Goal: Complete application form: Complete application form

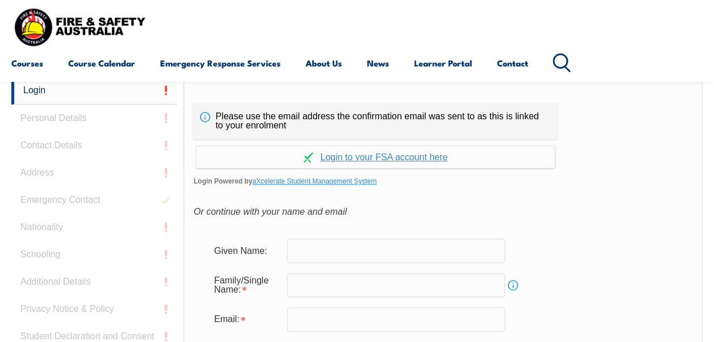
scroll to position [269, 0]
click at [400, 246] on input "text" at bounding box center [396, 249] width 218 height 24
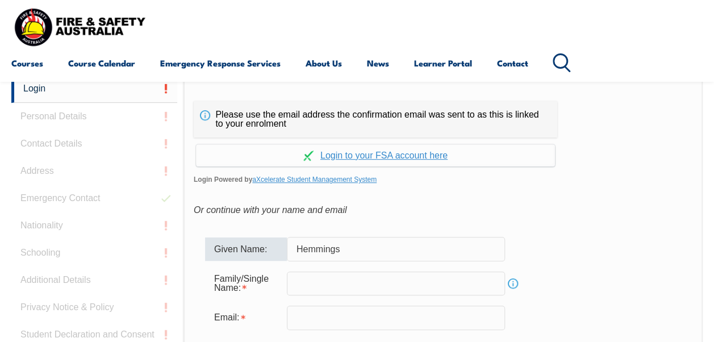
type input "Hemmings"
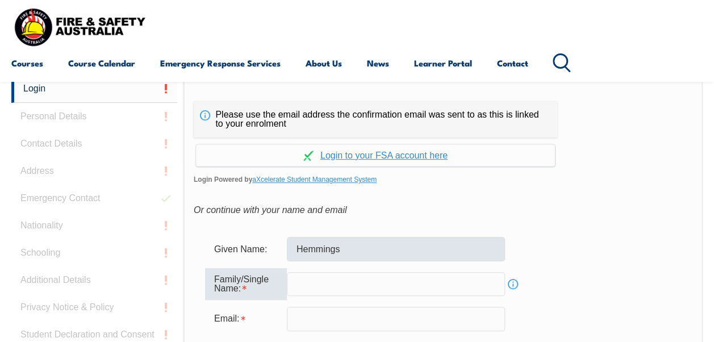
type input "K"
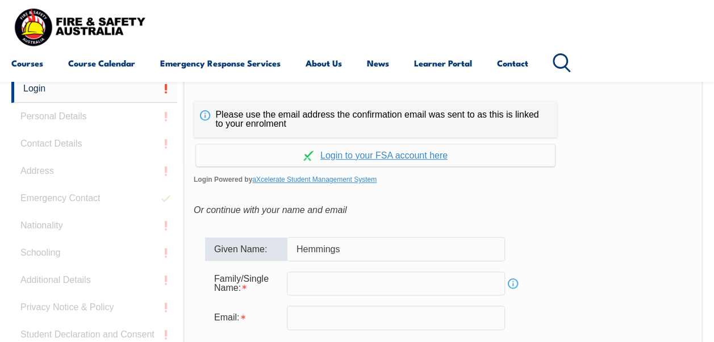
drag, startPoint x: 364, startPoint y: 242, endPoint x: 281, endPoint y: 240, distance: 83.0
click at [281, 240] on div "Given Name: [PERSON_NAME]" at bounding box center [443, 249] width 476 height 24
type input "[PERSON_NAME]"
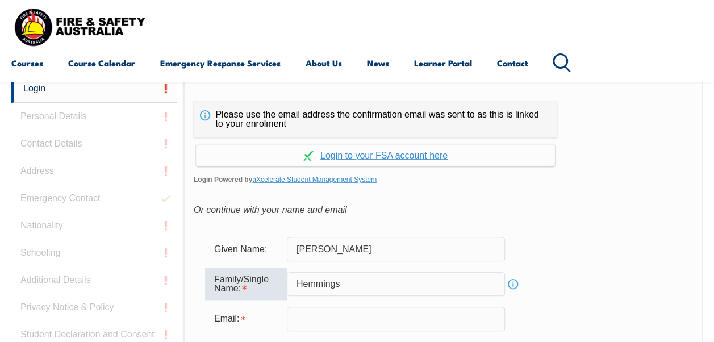
type input "Hemmings"
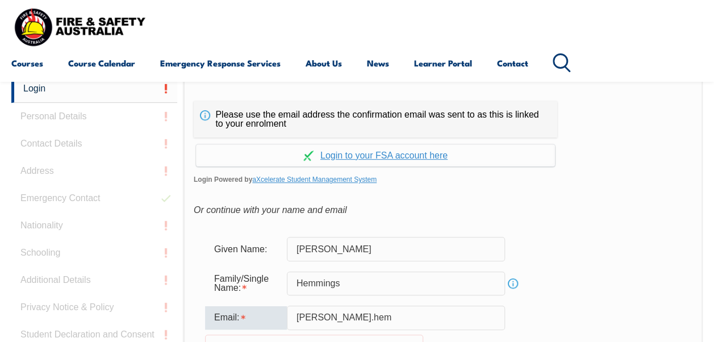
type input "[PERSON_NAME][EMAIL_ADDRESS][DOMAIN_NAME]"
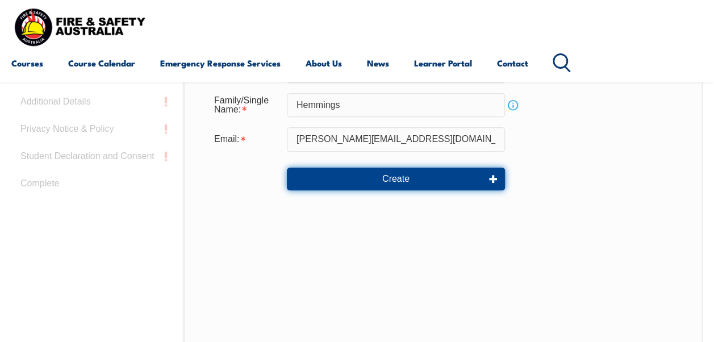
scroll to position [455, 0]
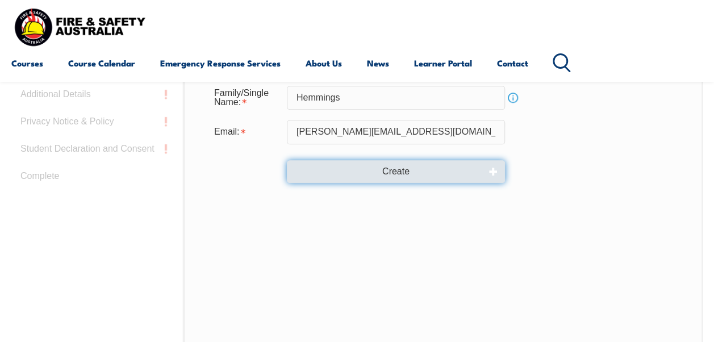
click at [339, 171] on button "Create" at bounding box center [396, 171] width 218 height 23
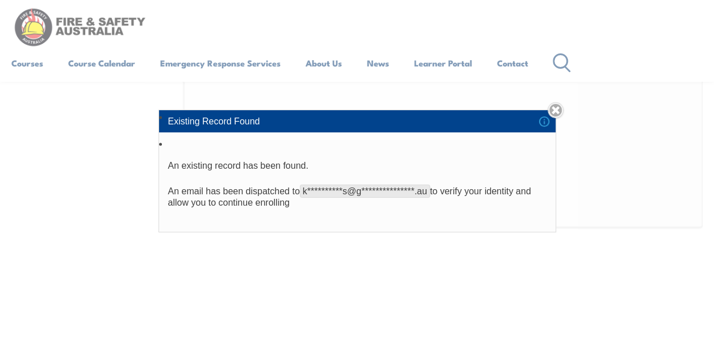
scroll to position [568, 0]
click at [560, 109] on link "Close" at bounding box center [556, 110] width 16 height 16
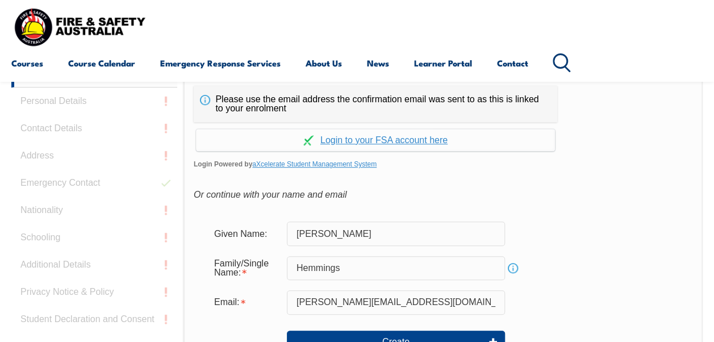
scroll to position [455, 0]
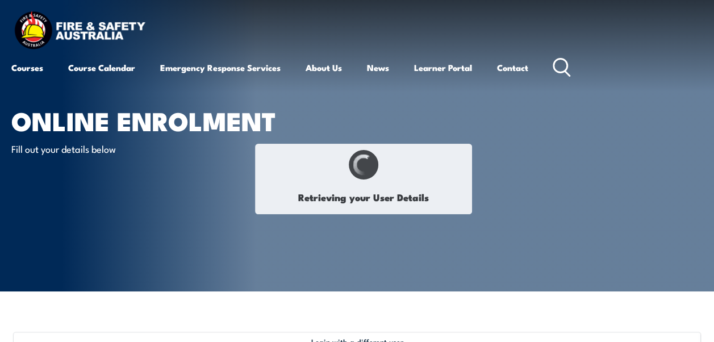
select select "Mrs"
type input "[PERSON_NAME]"
type input "Elizabeth"
type input "Hemmings"
type input "July 22, 1981"
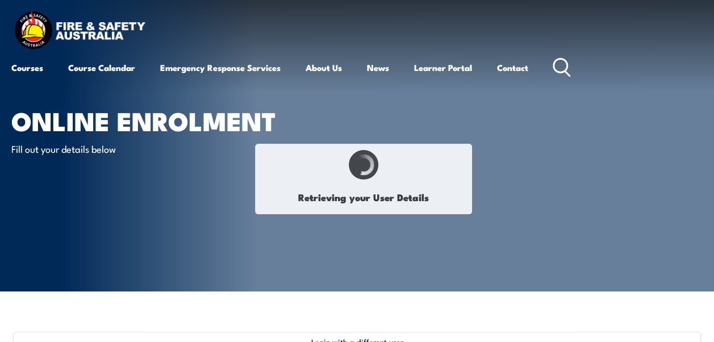
type input "RL6QEUFUE5"
select select "F"
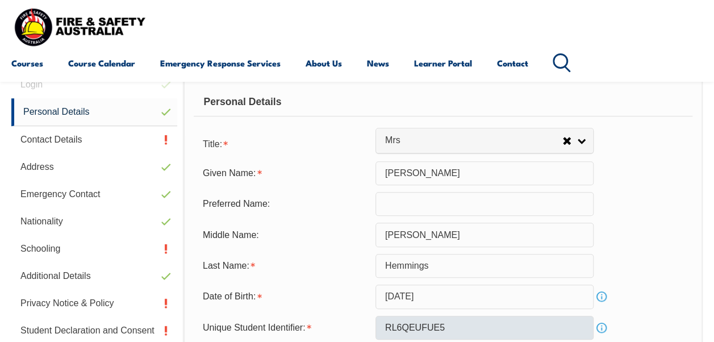
scroll to position [276, 0]
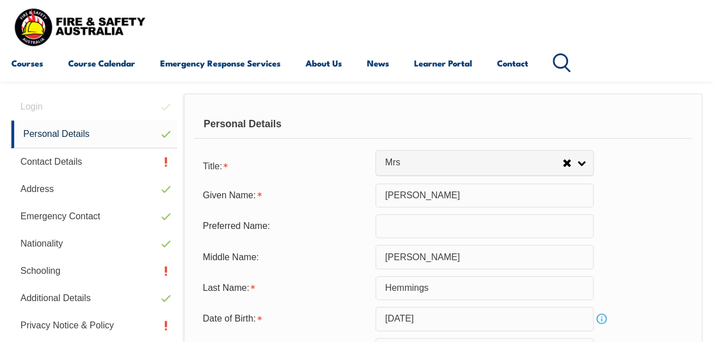
click at [398, 238] on form "Title: Mr Mrs Ms Miss Other Mrs Given Name: Kim Preferred Name: Middle Name: El…" at bounding box center [443, 292] width 499 height 277
click at [400, 233] on input "text" at bounding box center [485, 226] width 218 height 24
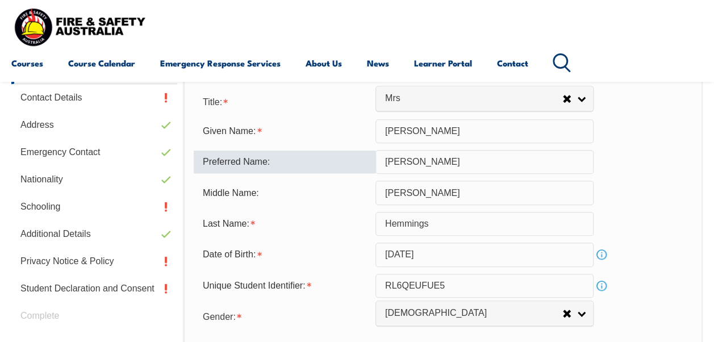
scroll to position [446, 0]
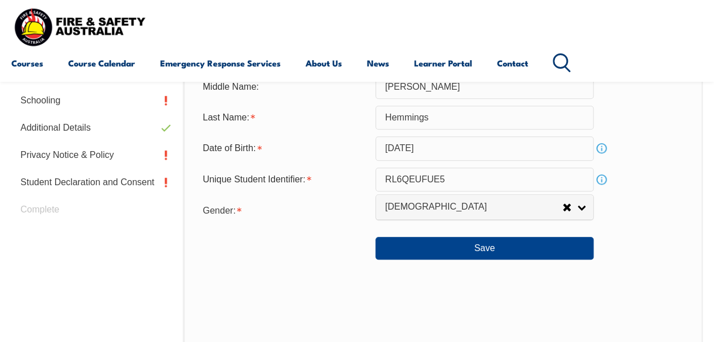
type input "[PERSON_NAME]"
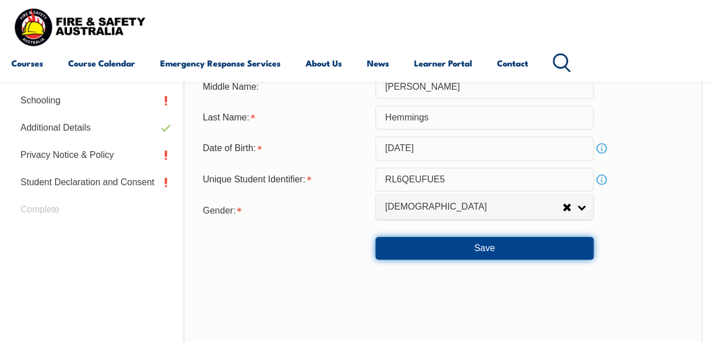
click at [447, 244] on button "Save" at bounding box center [485, 248] width 218 height 23
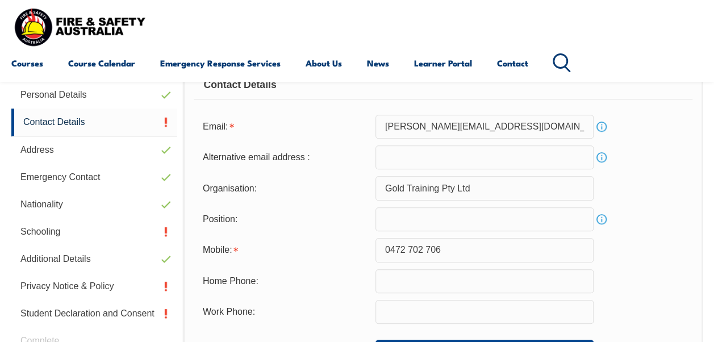
scroll to position [332, 0]
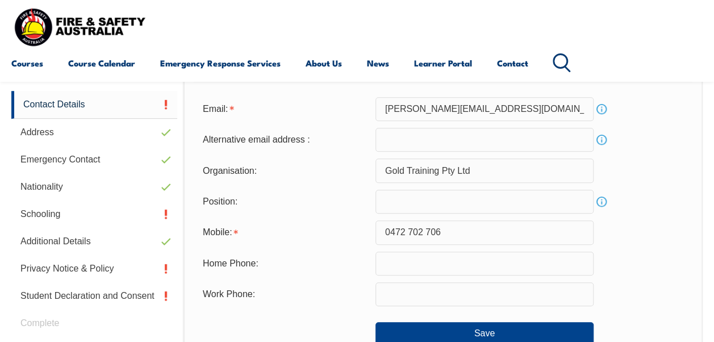
click at [428, 211] on input "text" at bounding box center [485, 202] width 218 height 24
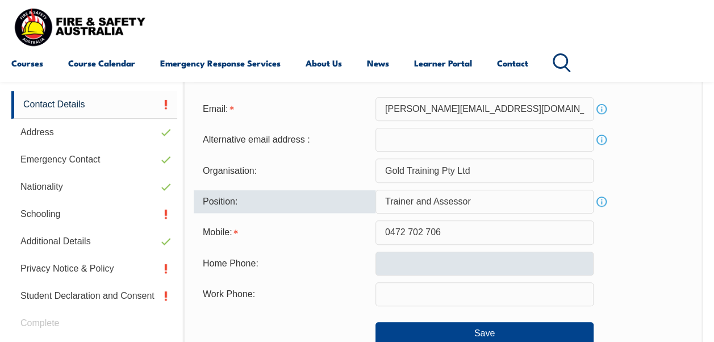
type input "Trainer and Assessor"
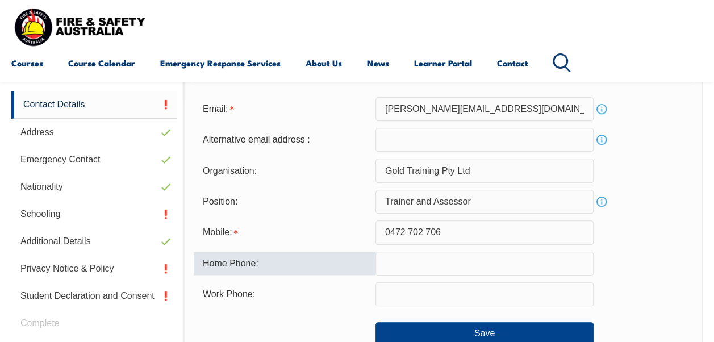
click at [457, 258] on input "text" at bounding box center [485, 264] width 218 height 24
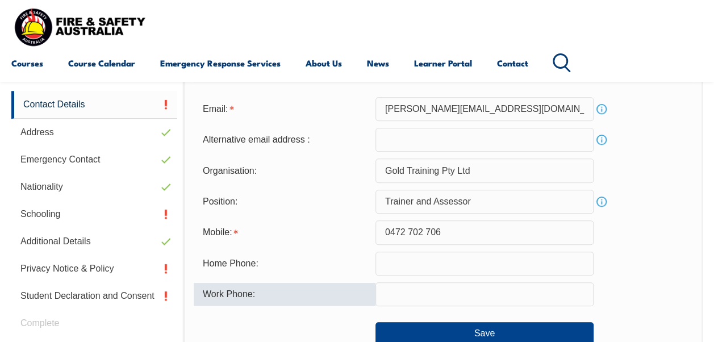
click at [472, 300] on input "text" at bounding box center [485, 294] width 218 height 24
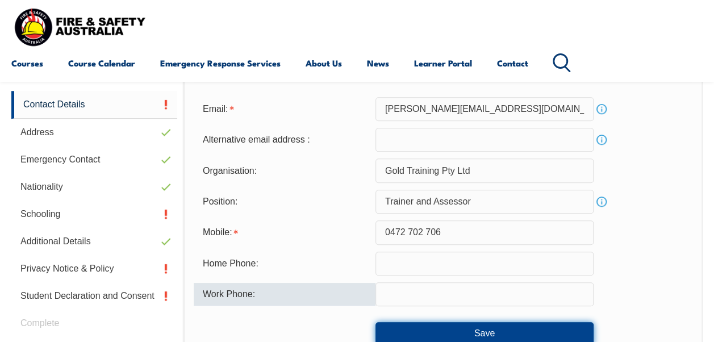
click at [536, 326] on button "Save" at bounding box center [485, 333] width 218 height 23
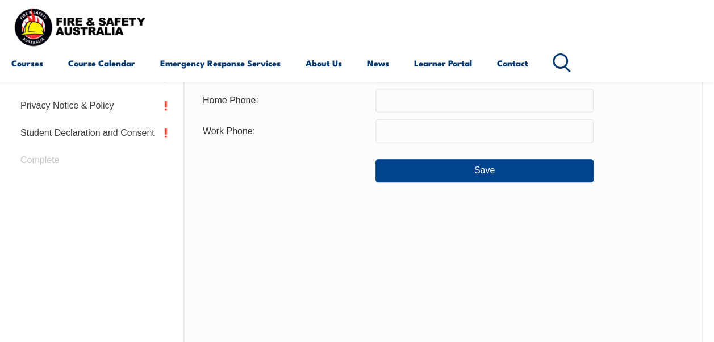
scroll to position [439, 0]
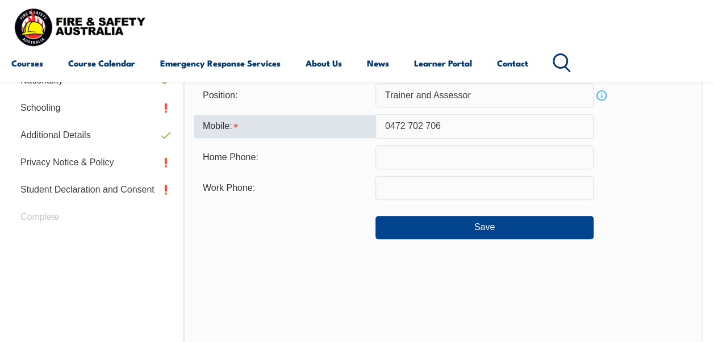
click at [515, 127] on input "0472 702 706" at bounding box center [485, 126] width 218 height 24
click at [415, 128] on input "0472 702 706" at bounding box center [485, 126] width 218 height 24
click at [407, 127] on input "0472 702 706" at bounding box center [485, 126] width 218 height 24
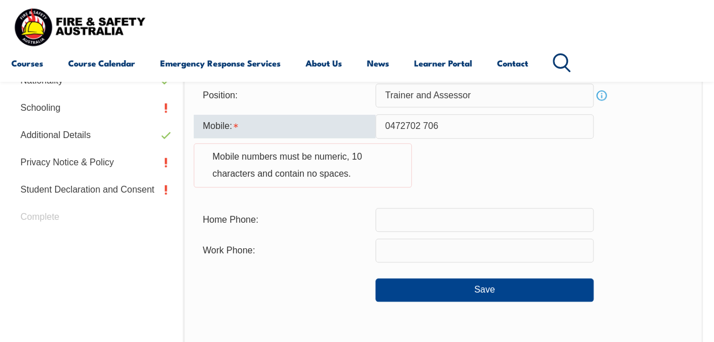
click at [425, 123] on input "0472702 706" at bounding box center [485, 126] width 218 height 24
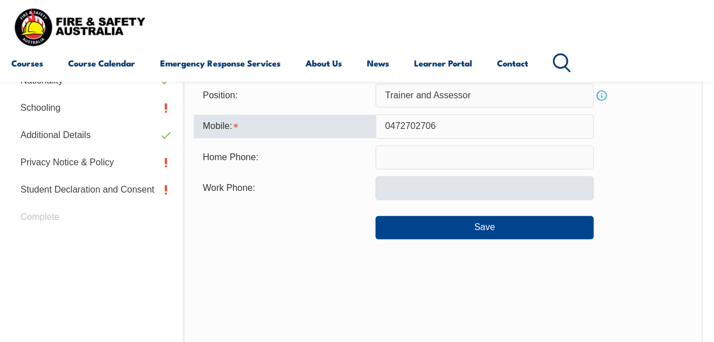
drag, startPoint x: 466, startPoint y: 126, endPoint x: 502, endPoint y: 182, distance: 67.0
click at [467, 126] on input "0472702706" at bounding box center [485, 126] width 218 height 24
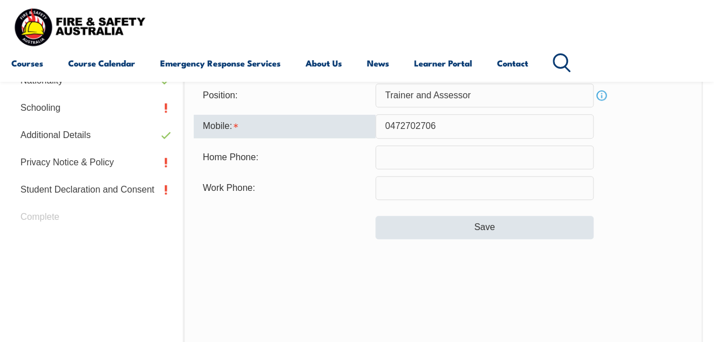
type input "0472702706"
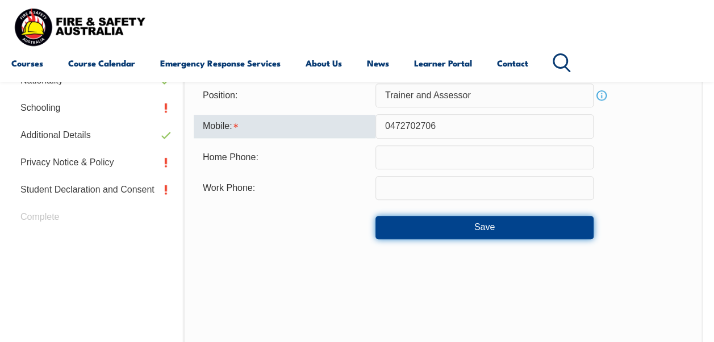
click at [500, 224] on button "Save" at bounding box center [485, 227] width 218 height 23
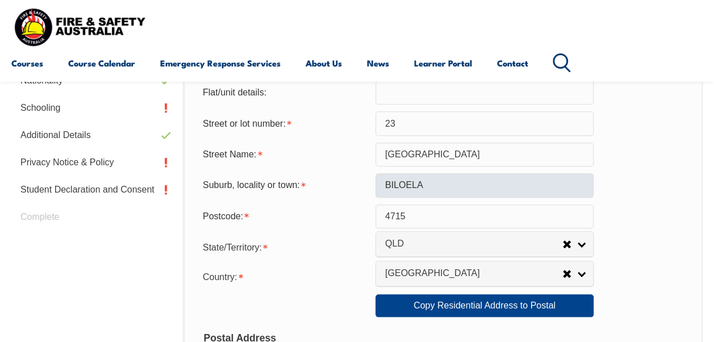
scroll to position [560, 0]
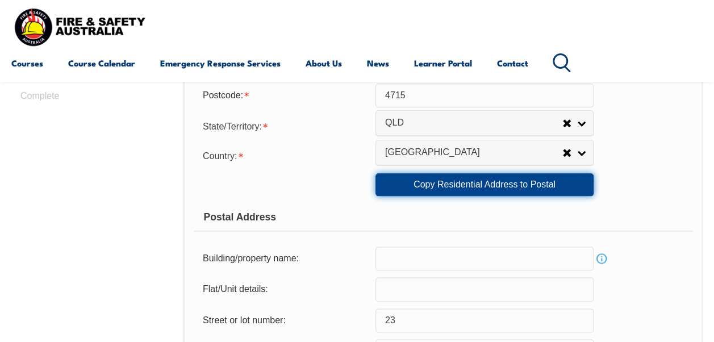
click at [467, 176] on link "Copy Residential Address to Postal" at bounding box center [485, 184] width 218 height 23
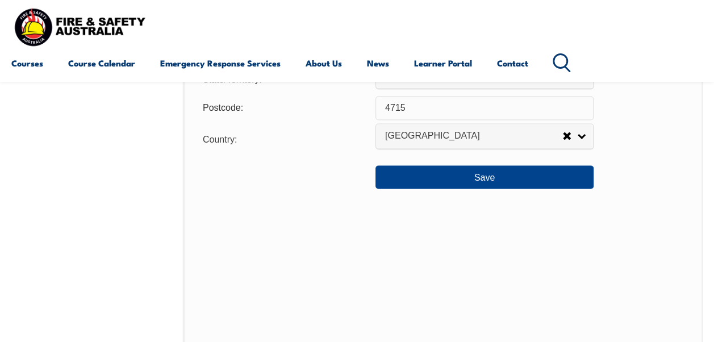
scroll to position [958, 0]
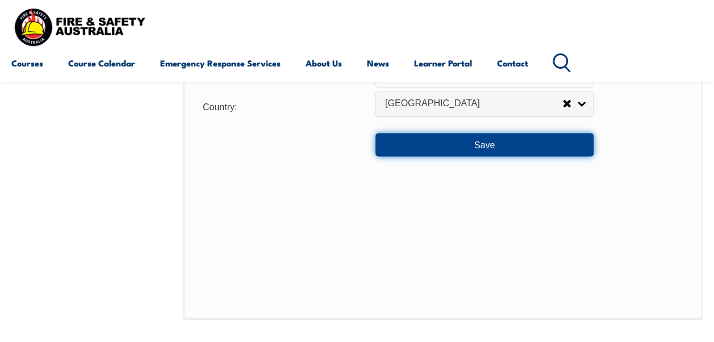
click at [480, 143] on button "Save" at bounding box center [485, 144] width 218 height 23
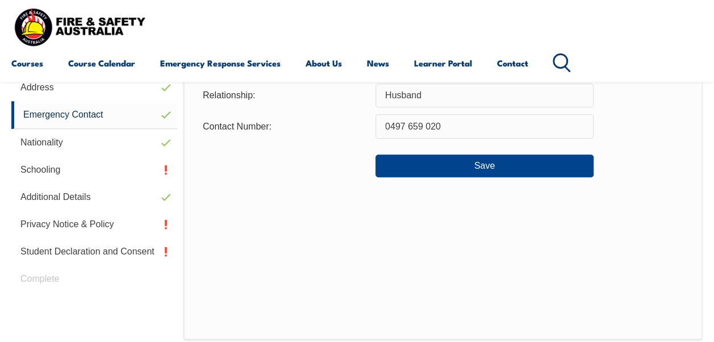
scroll to position [276, 0]
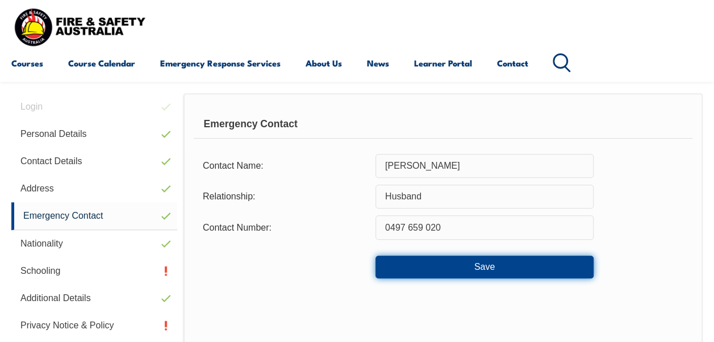
click at [504, 272] on button "Save" at bounding box center [485, 267] width 218 height 23
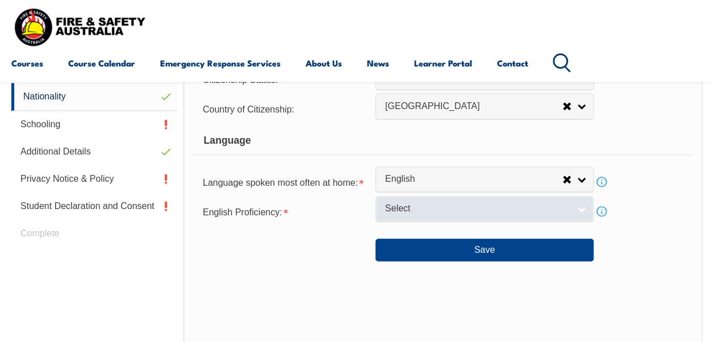
scroll to position [446, 0]
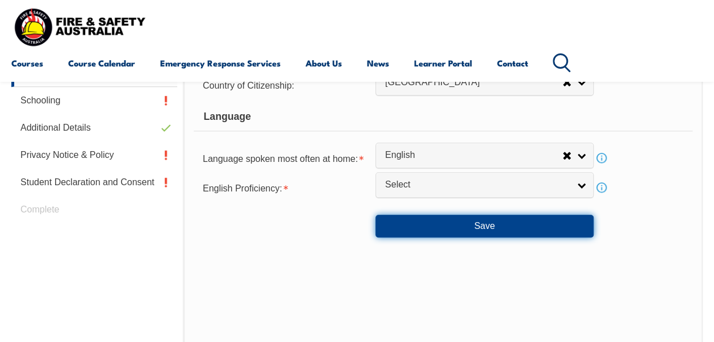
click at [502, 223] on button "Save" at bounding box center [485, 226] width 218 height 23
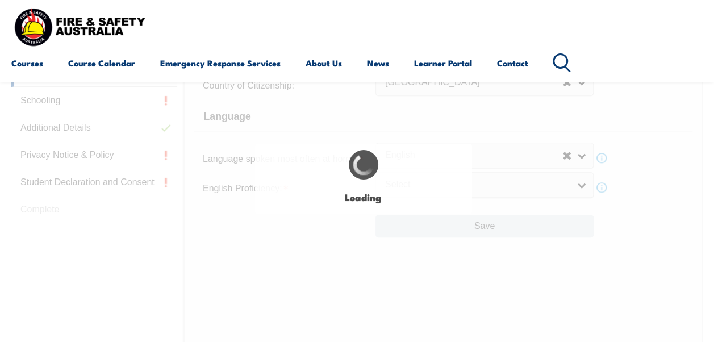
select select "false"
select select "true"
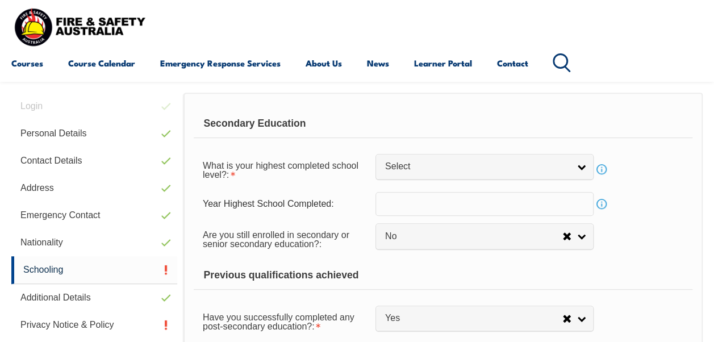
scroll to position [275, 0]
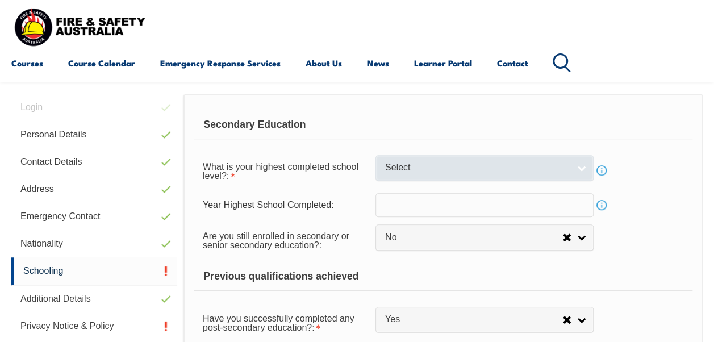
click at [579, 169] on link "Select" at bounding box center [485, 168] width 218 height 26
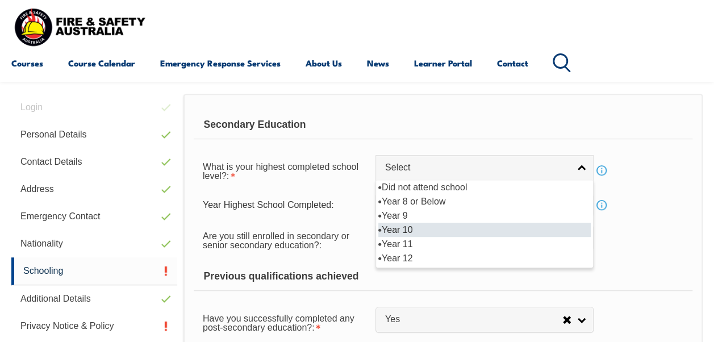
click at [565, 226] on li "Year 10" at bounding box center [485, 230] width 213 height 14
select select "10"
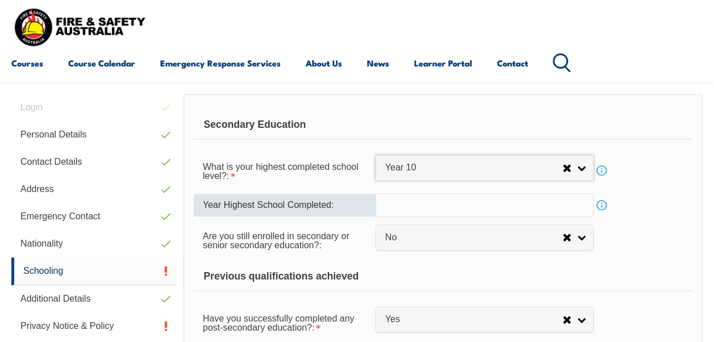
click at [542, 203] on input "text" at bounding box center [485, 205] width 218 height 24
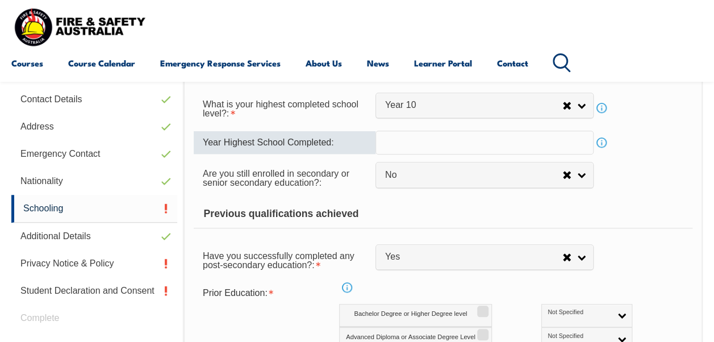
scroll to position [502, 0]
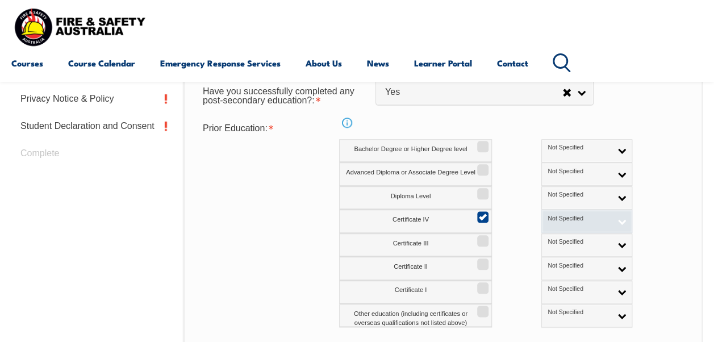
click at [572, 222] on link "Not Specified" at bounding box center [587, 221] width 91 height 23
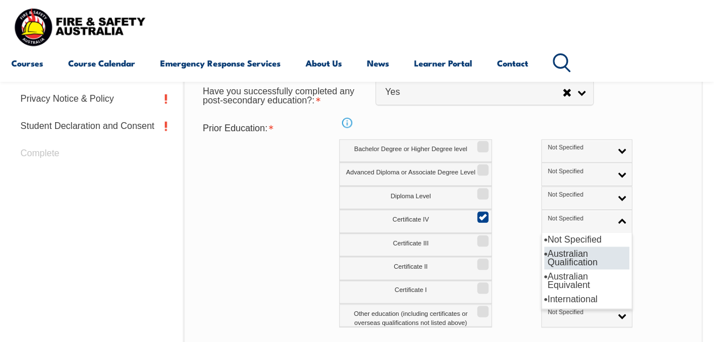
click at [569, 251] on li "Australian Qualification" at bounding box center [587, 258] width 85 height 23
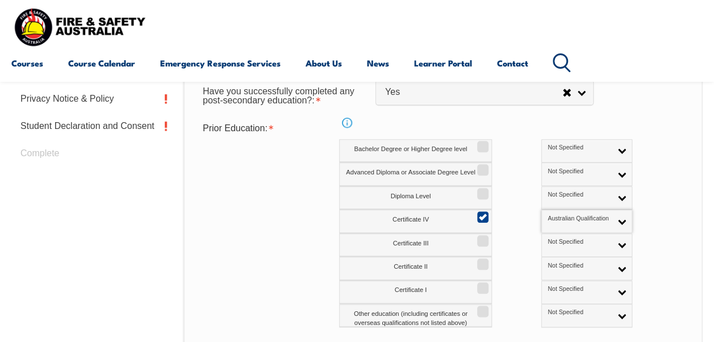
click at [610, 228] on div "Certificate IV Not Specified Australian Qualification Australian Equivalent Int…" at bounding box center [510, 221] width 343 height 23
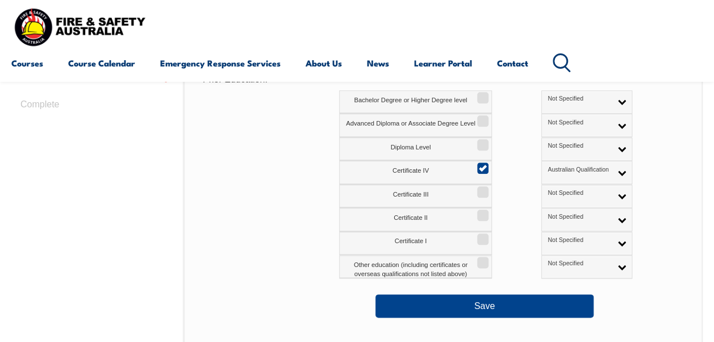
scroll to position [730, 0]
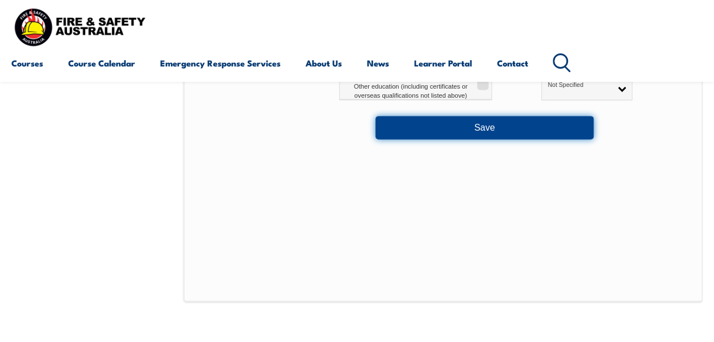
click at [499, 129] on button "Save" at bounding box center [485, 127] width 218 height 23
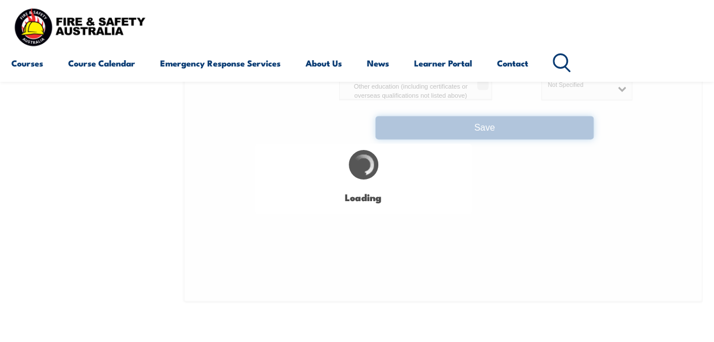
select select "false"
select select
select select "false"
select select "true"
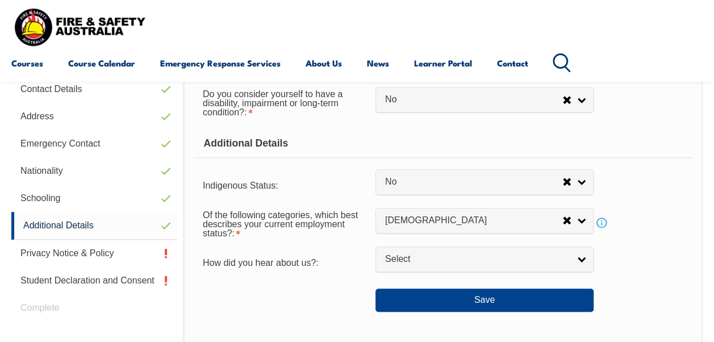
scroll to position [389, 0]
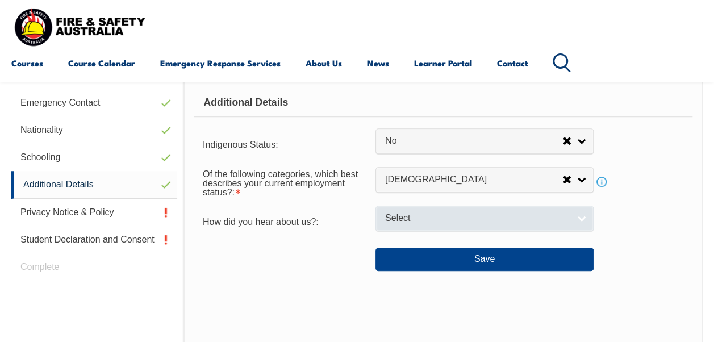
click at [584, 217] on link "Select" at bounding box center [485, 219] width 218 height 26
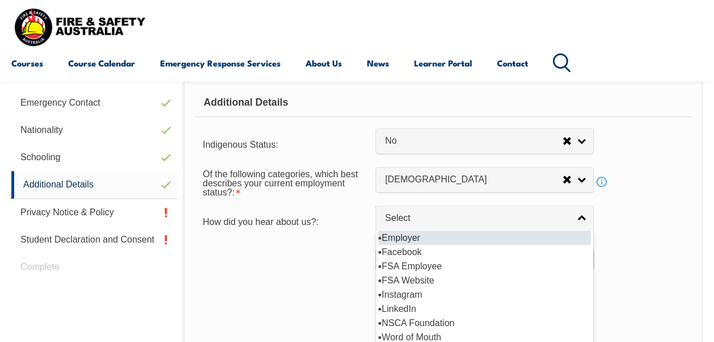
click at [563, 235] on li "Employer" at bounding box center [485, 238] width 213 height 14
select select "8019"
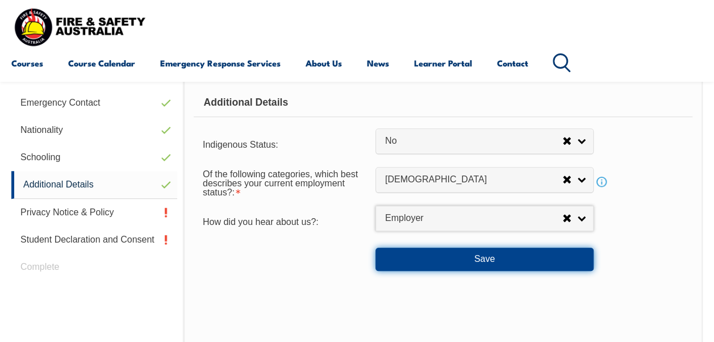
click at [548, 251] on button "Save" at bounding box center [485, 259] width 218 height 23
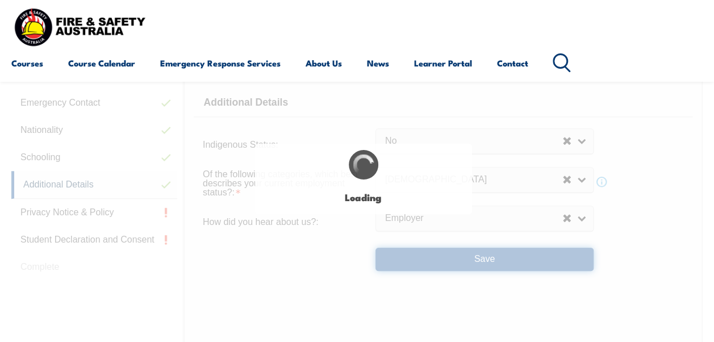
select select "false"
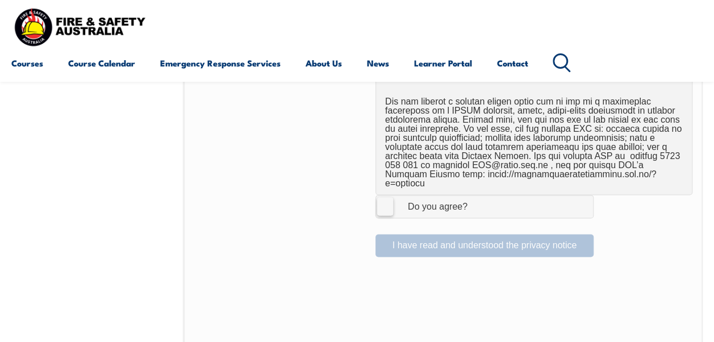
scroll to position [844, 0]
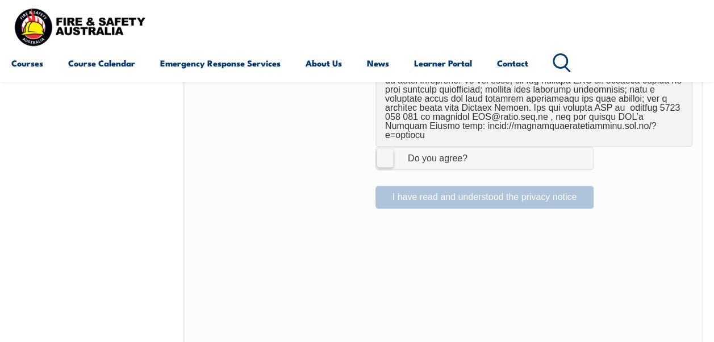
click at [388, 147] on label "I Agree Do you agree?" at bounding box center [485, 158] width 218 height 23
click at [477, 147] on input "I Agree Do you agree?" at bounding box center [486, 158] width 19 height 22
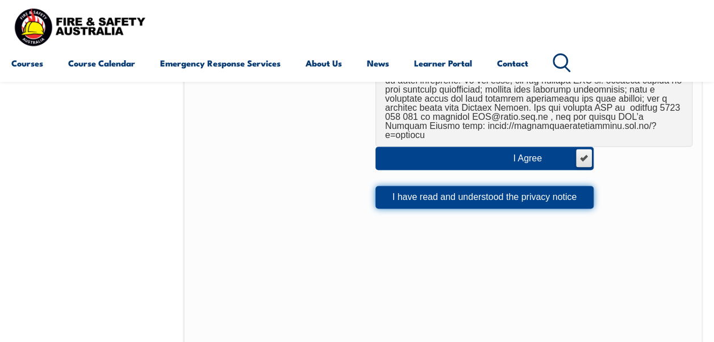
click at [440, 186] on button "I have read and understood the privacy notice" at bounding box center [485, 197] width 218 height 23
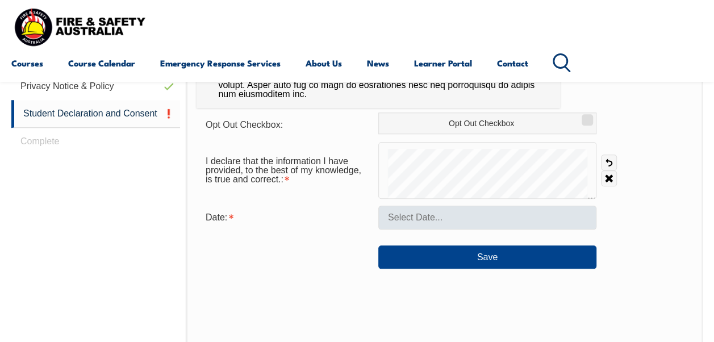
scroll to position [446, 0]
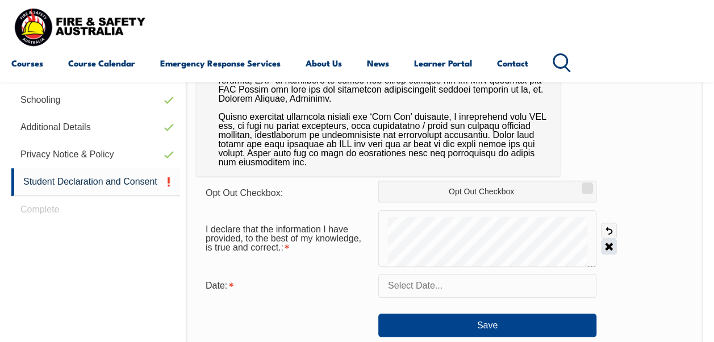
click at [606, 242] on link "Clear" at bounding box center [609, 247] width 16 height 16
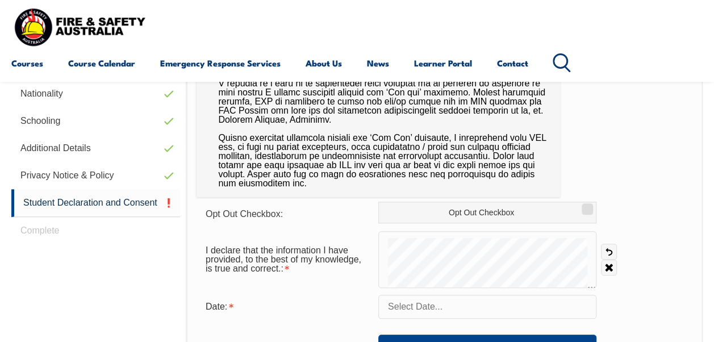
scroll to position [426, 0]
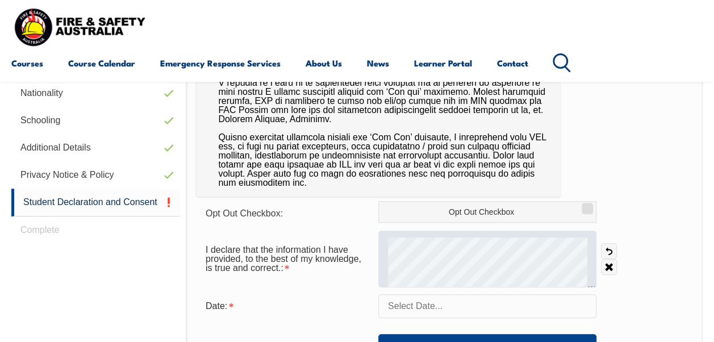
click at [413, 255] on div at bounding box center [488, 259] width 218 height 57
click at [408, 257] on div at bounding box center [488, 259] width 218 height 57
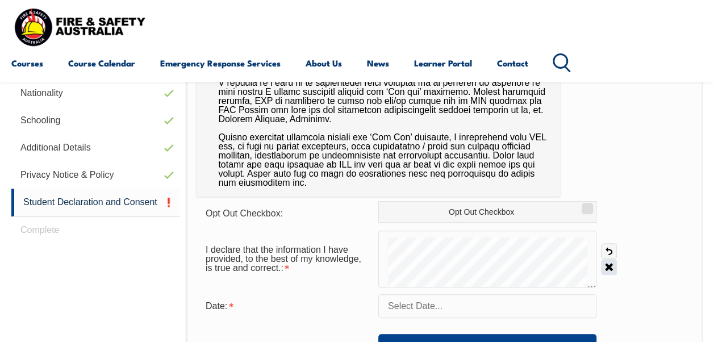
click at [608, 265] on link "Clear" at bounding box center [609, 267] width 16 height 16
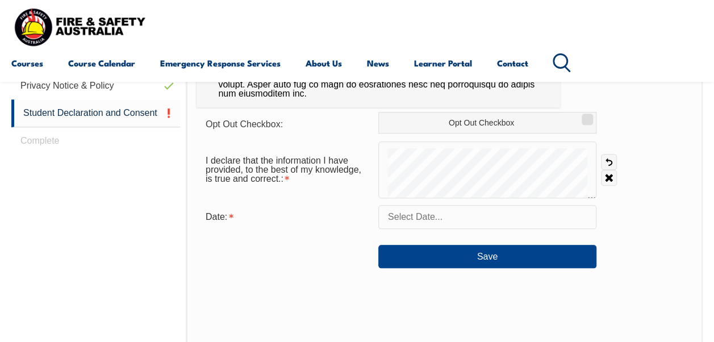
scroll to position [539, 0]
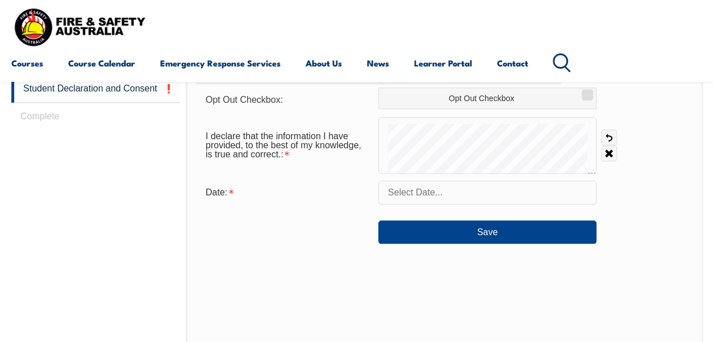
click at [468, 190] on input "text" at bounding box center [488, 193] width 218 height 24
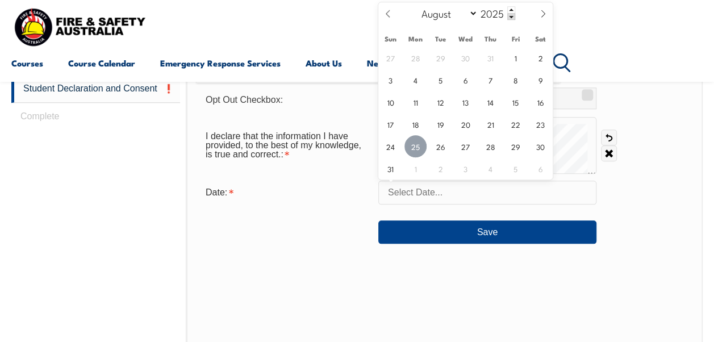
click at [417, 143] on span "25" at bounding box center [416, 146] width 22 height 22
type input "August 25, 2025"
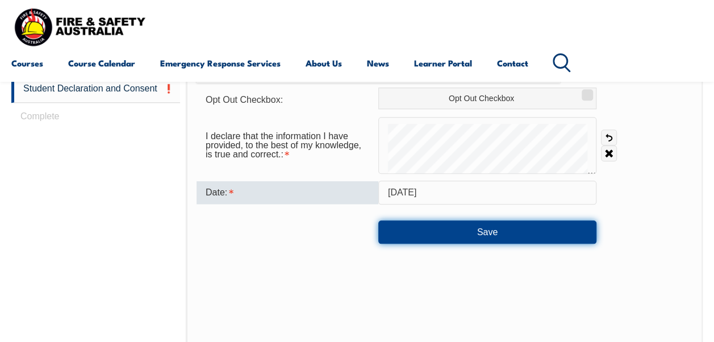
click at [462, 231] on button "Save" at bounding box center [488, 232] width 218 height 23
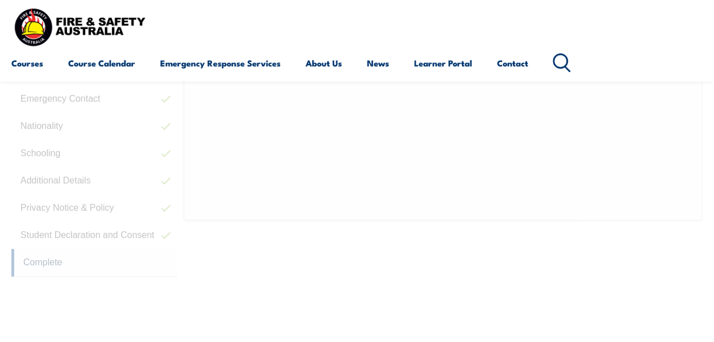
scroll to position [298, 0]
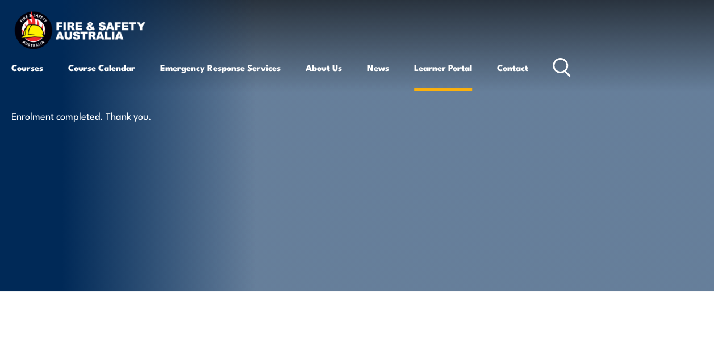
click at [448, 73] on link "Learner Portal" at bounding box center [443, 67] width 58 height 27
